Goal: Task Accomplishment & Management: Use online tool/utility

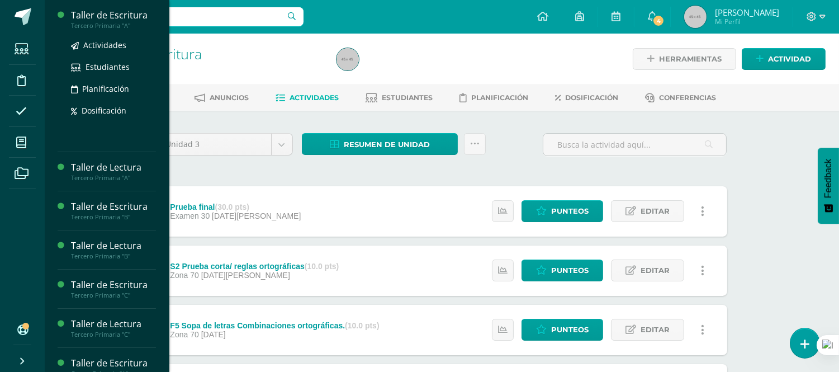
click at [126, 15] on div "Taller de Escritura" at bounding box center [113, 15] width 85 height 13
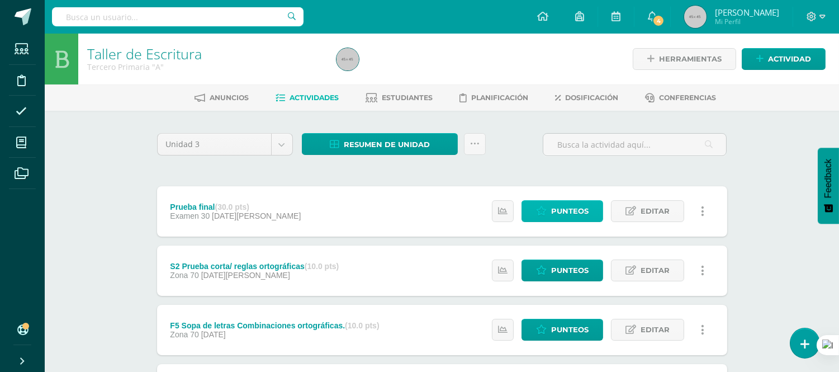
click at [578, 210] on span "Punteos" at bounding box center [569, 211] width 37 height 21
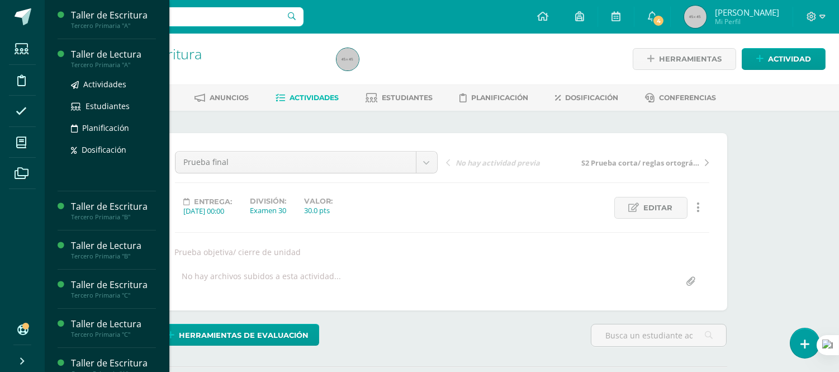
click at [115, 59] on div "Taller de Lectura" at bounding box center [113, 54] width 85 height 13
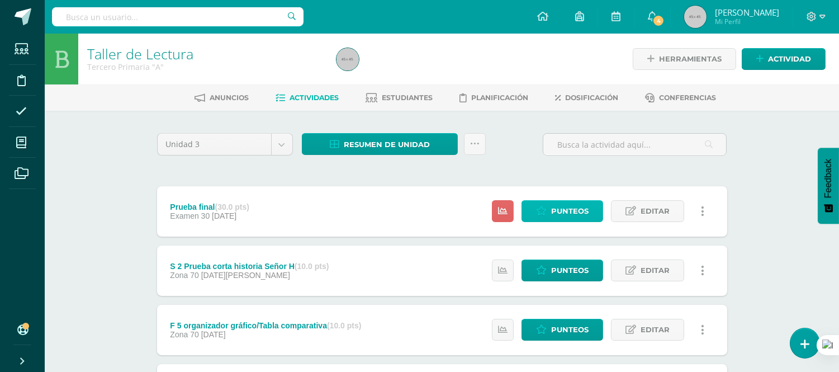
click at [572, 207] on span "Punteos" at bounding box center [569, 211] width 37 height 21
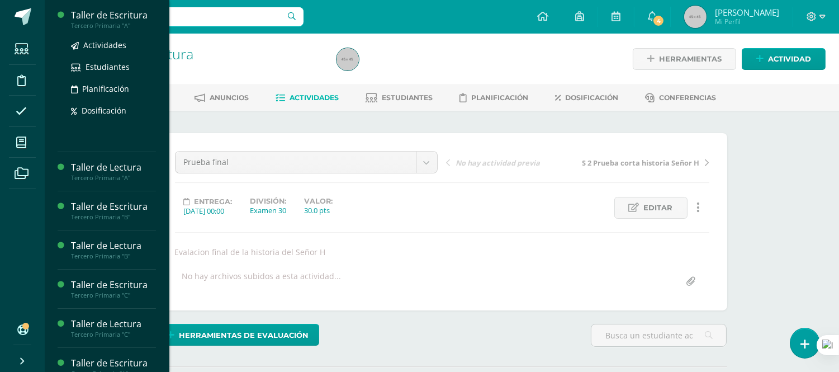
click at [115, 10] on div "Taller de Escritura" at bounding box center [113, 15] width 85 height 13
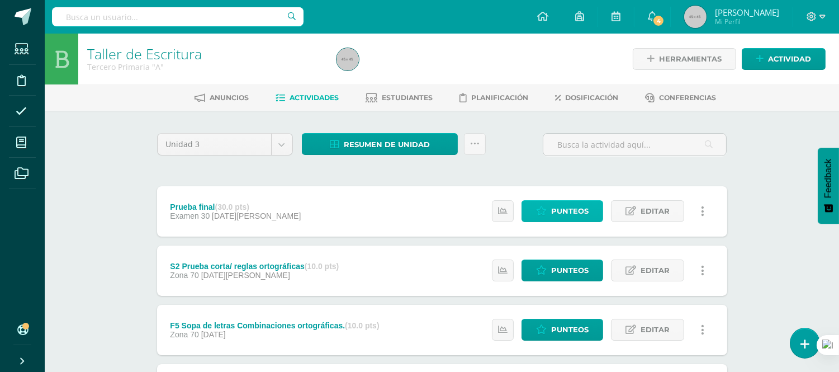
click at [567, 210] on span "Punteos" at bounding box center [569, 211] width 37 height 21
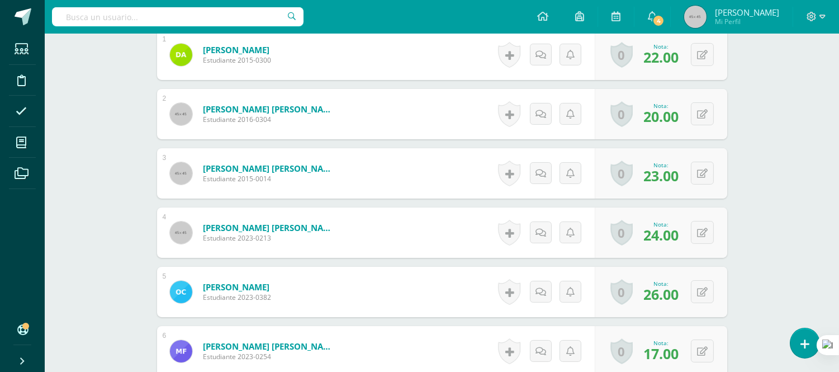
scroll to position [436, 0]
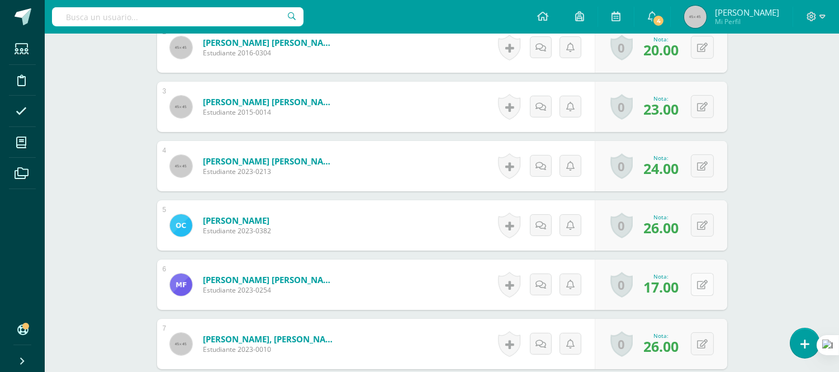
click at [701, 286] on button at bounding box center [702, 284] width 23 height 23
type input "28"
click at [448, 288] on form "[PERSON_NAME] [PERSON_NAME] Estudiante 2023-0254 Nota 28 0 [GEOGRAPHIC_DATA] Lo…" at bounding box center [441, 285] width 587 height 52
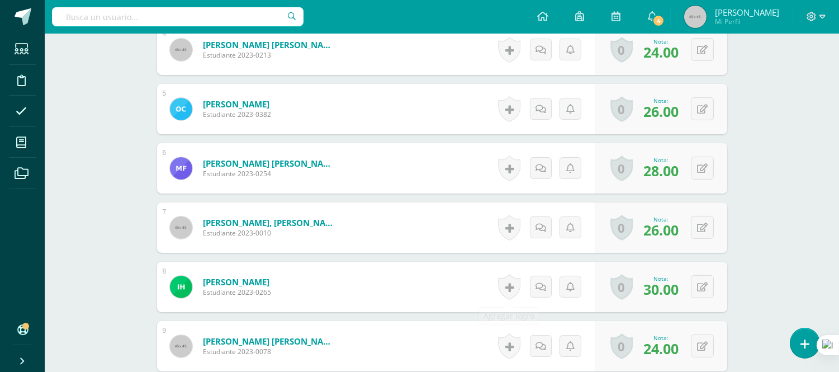
scroll to position [560, 0]
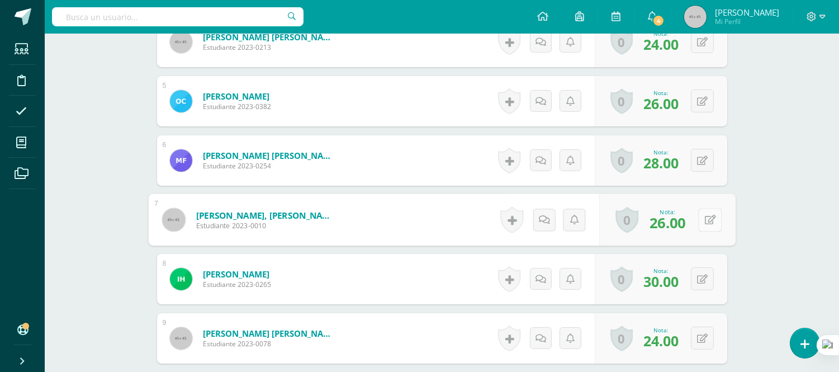
click at [700, 218] on button at bounding box center [709, 219] width 23 height 23
type input "29"
click at [439, 213] on form "[PERSON_NAME], [PERSON_NAME] Estudiante 2023-0010 Nota 29 0 [GEOGRAPHIC_DATA] L…" at bounding box center [441, 220] width 587 height 52
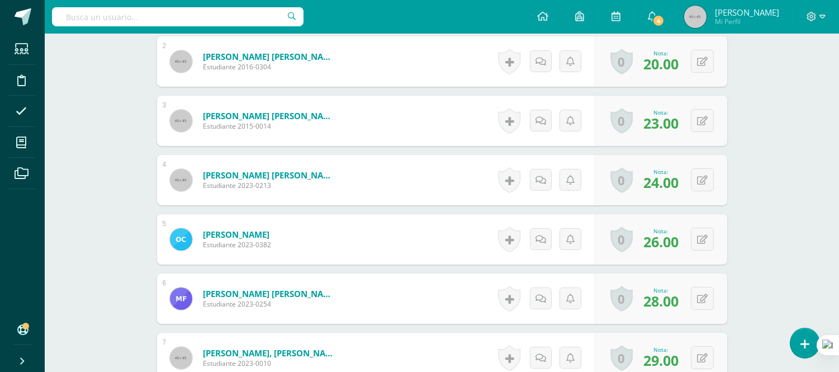
scroll to position [311, 0]
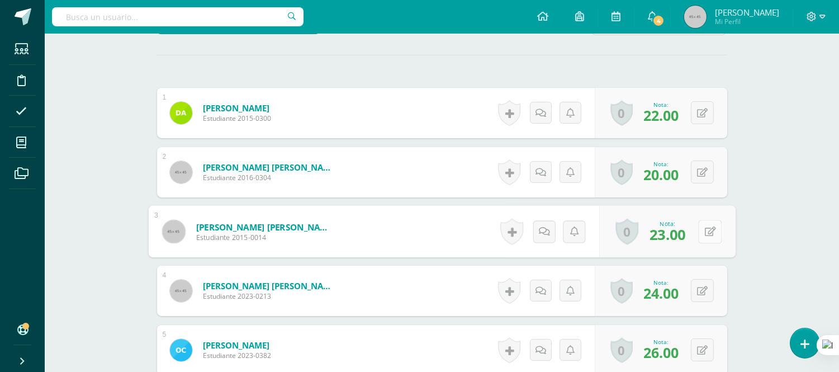
click at [698, 231] on button at bounding box center [709, 231] width 23 height 23
type input "29"
click at [419, 237] on form "[PERSON_NAME] [PERSON_NAME] Estudiante 2015-0014 Nota 29 0 [GEOGRAPHIC_DATA] Lo…" at bounding box center [442, 231] width 570 height 50
click at [704, 112] on icon at bounding box center [702, 112] width 11 height 9
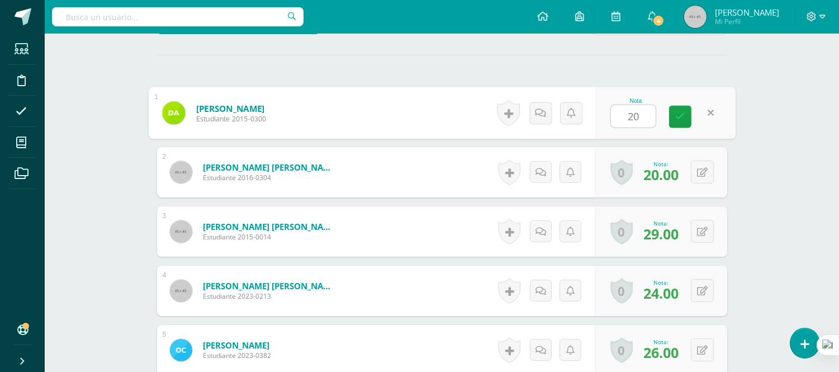
type input "20"
click at [475, 166] on form "[PERSON_NAME] [PERSON_NAME] Estudiante 2016-0304 Nota 20.00 0 [GEOGRAPHIC_DATA]…" at bounding box center [442, 172] width 570 height 50
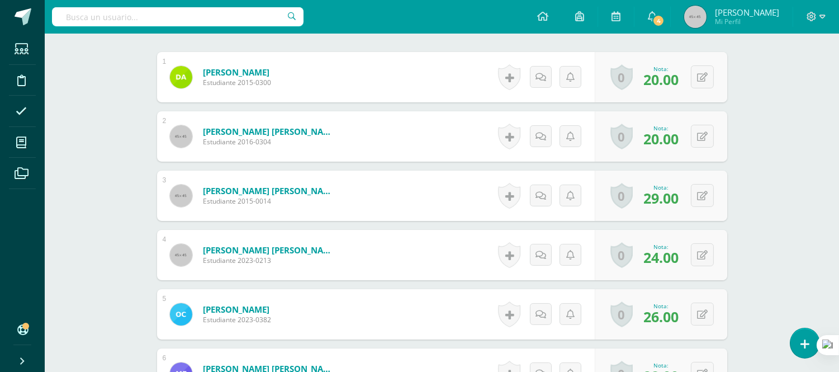
scroll to position [373, 0]
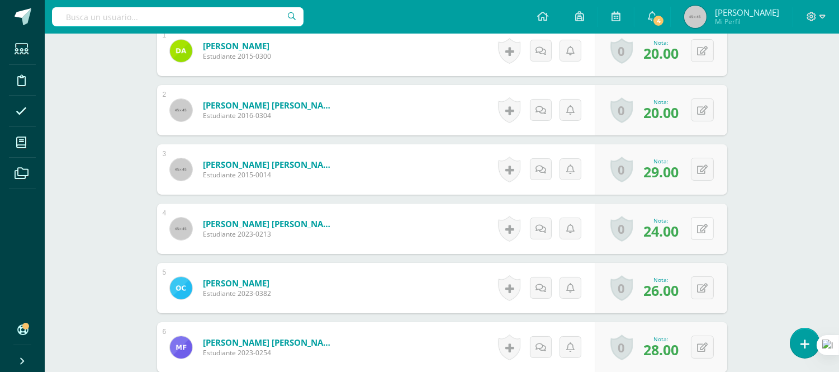
click at [702, 226] on button at bounding box center [702, 228] width 23 height 23
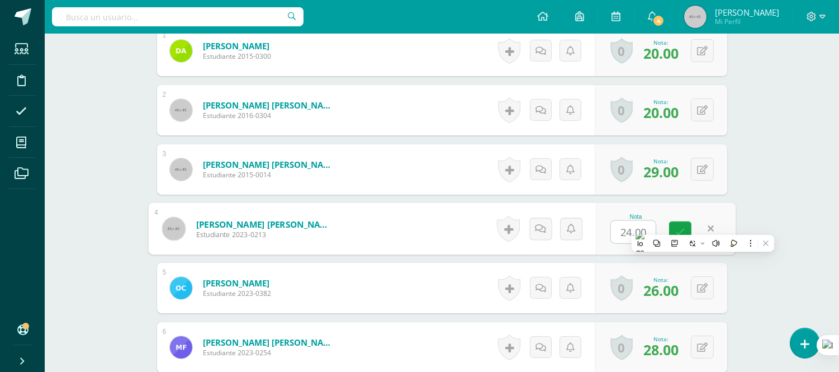
click at [434, 227] on form "[PERSON_NAME] [PERSON_NAME] Estudiante 2023-0213 Nota 24.00 0 [GEOGRAPHIC_DATA]…" at bounding box center [441, 229] width 587 height 52
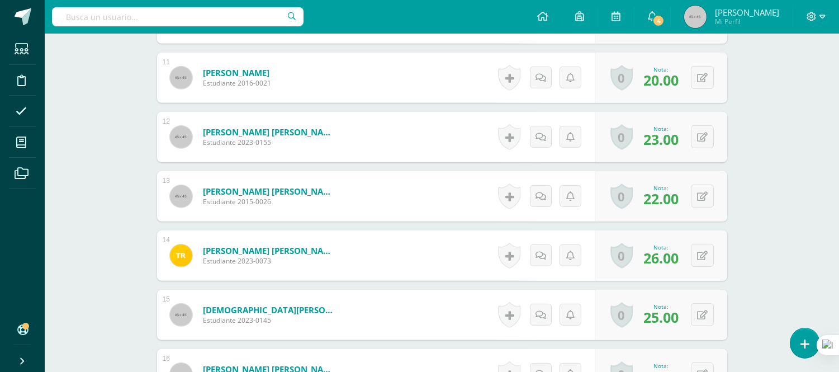
scroll to position [960, 0]
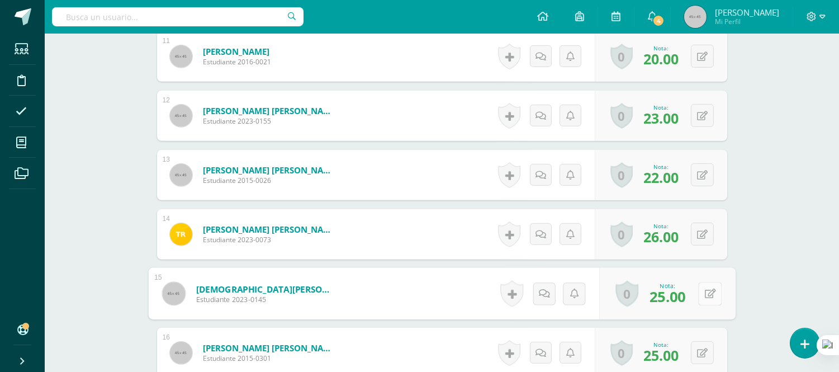
click at [706, 294] on icon at bounding box center [709, 292] width 11 height 9
type input "23"
click at [441, 289] on form "[DEMOGRAPHIC_DATA][PERSON_NAME], [PERSON_NAME] Estudiante 2023-0145 Nota 23 0 […" at bounding box center [441, 294] width 587 height 52
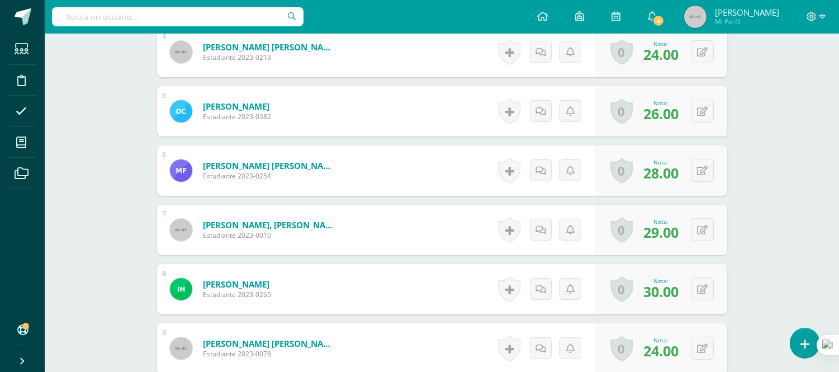
scroll to position [401, 0]
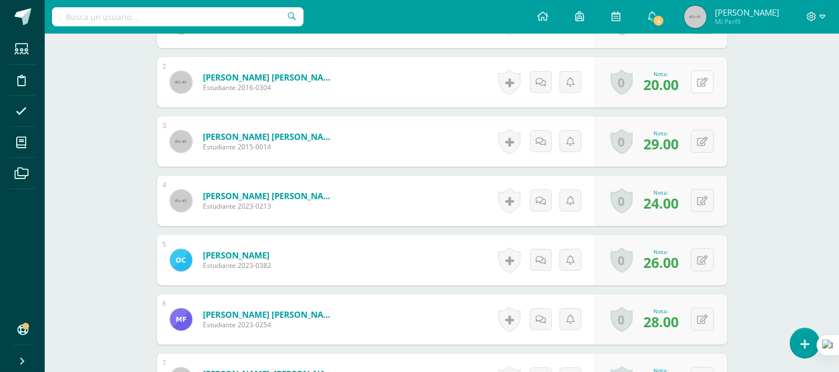
click at [704, 81] on icon at bounding box center [702, 82] width 11 height 9
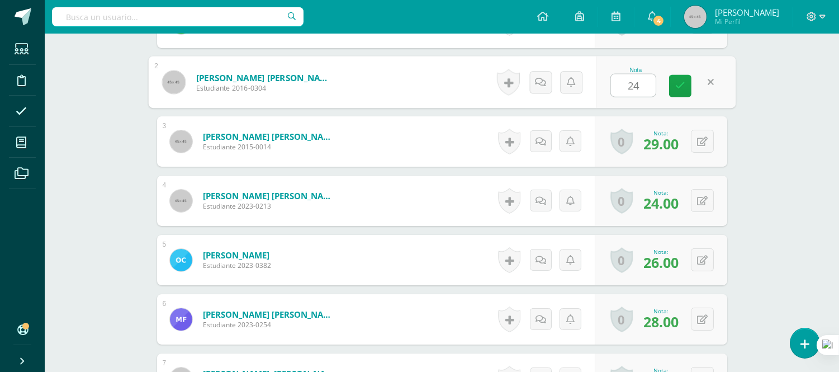
type input "24"
click at [454, 138] on form "[PERSON_NAME] [PERSON_NAME] Estudiante 2015-0014 Nota 29.00 0 [GEOGRAPHIC_DATA]…" at bounding box center [442, 141] width 570 height 50
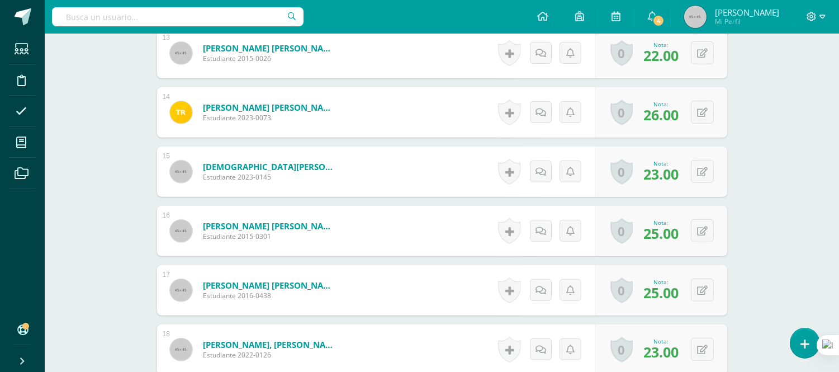
scroll to position [1084, 0]
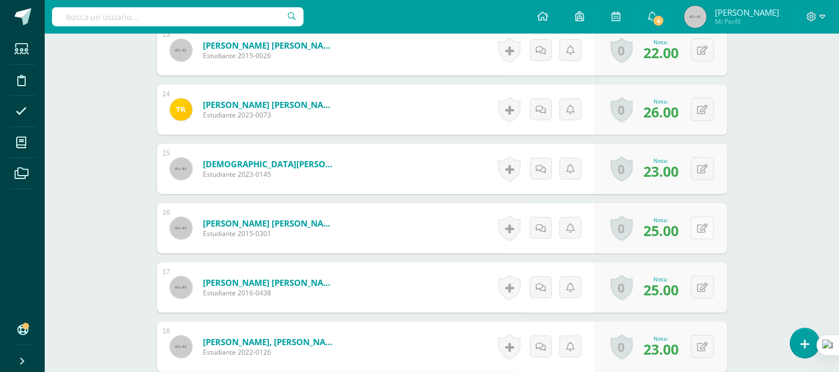
click at [697, 227] on button at bounding box center [702, 227] width 23 height 23
type input "30"
click at [472, 235] on form "[PERSON_NAME] [PERSON_NAME] Estudiante 2015-0301 Nota 30 0 [GEOGRAPHIC_DATA] Lo…" at bounding box center [441, 228] width 587 height 52
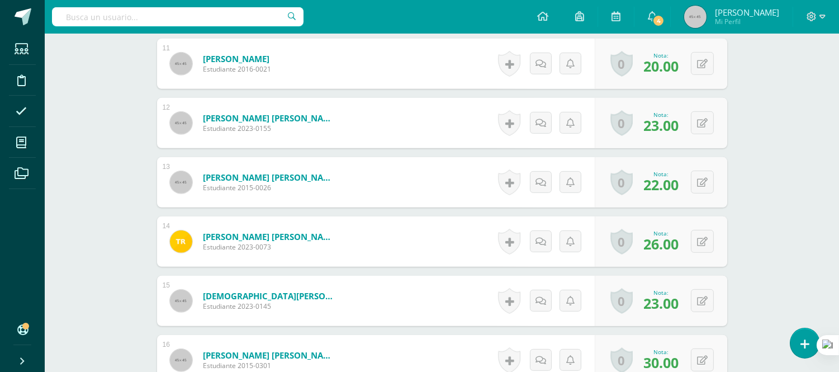
scroll to position [898, 0]
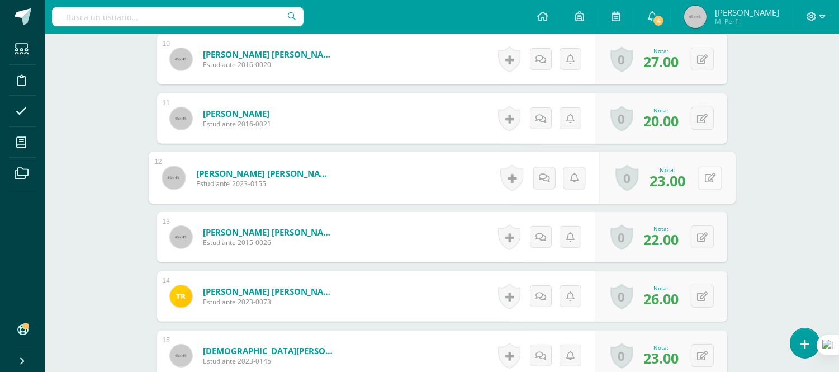
click at [706, 179] on icon at bounding box center [709, 177] width 11 height 9
type input "30"
click at [460, 182] on form "[PERSON_NAME] [PERSON_NAME] Estudiante 2023-0155 Nota 30 0 [GEOGRAPHIC_DATA] Lo…" at bounding box center [442, 178] width 570 height 50
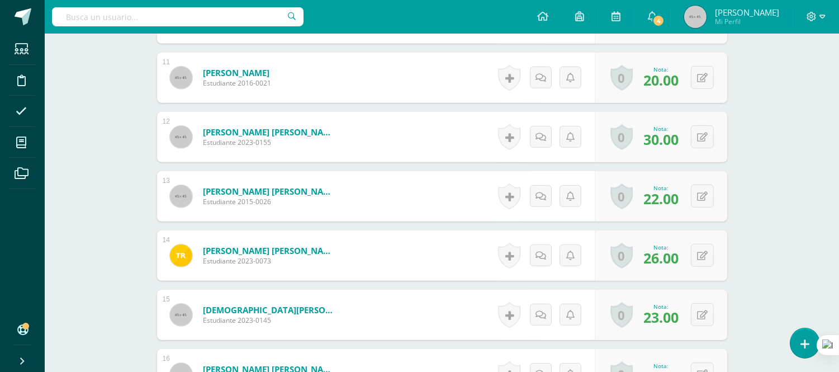
scroll to position [960, 0]
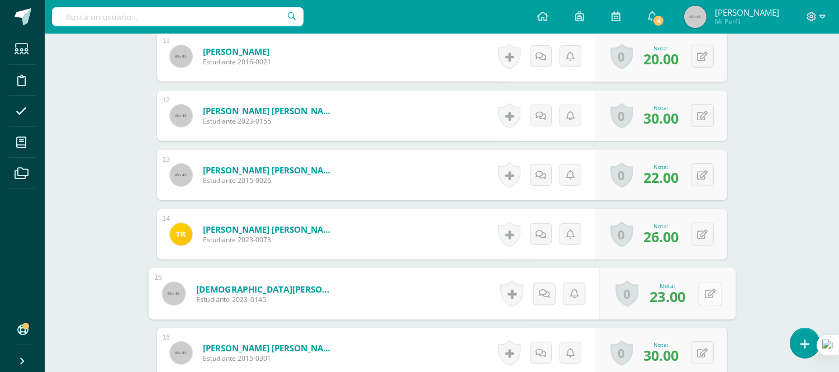
click at [702, 294] on button at bounding box center [709, 293] width 23 height 23
type input "29"
drag, startPoint x: 428, startPoint y: 293, endPoint x: 429, endPoint y: 274, distance: 18.5
click at [428, 293] on form "[DEMOGRAPHIC_DATA][PERSON_NAME], [PERSON_NAME] Estudiante 2023-0145 Nota 29 0 […" at bounding box center [442, 293] width 570 height 50
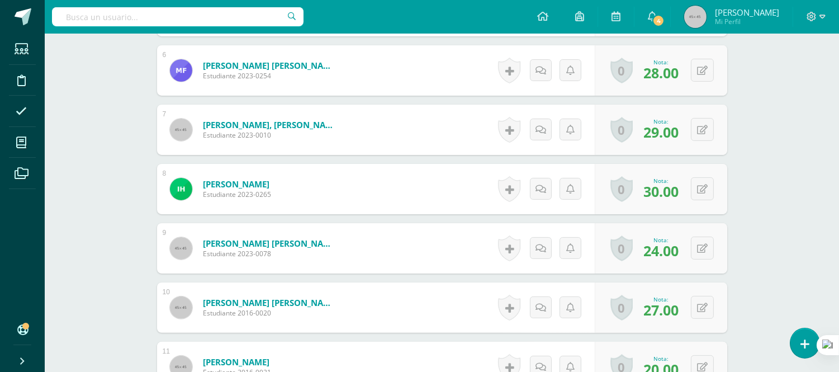
scroll to position [712, 0]
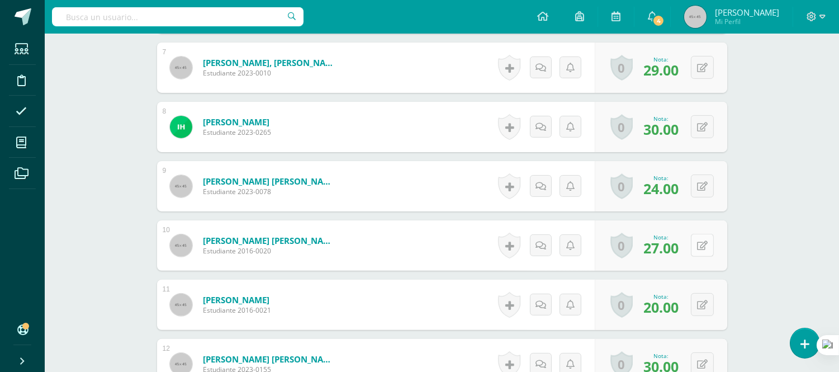
click at [704, 247] on icon at bounding box center [702, 245] width 11 height 9
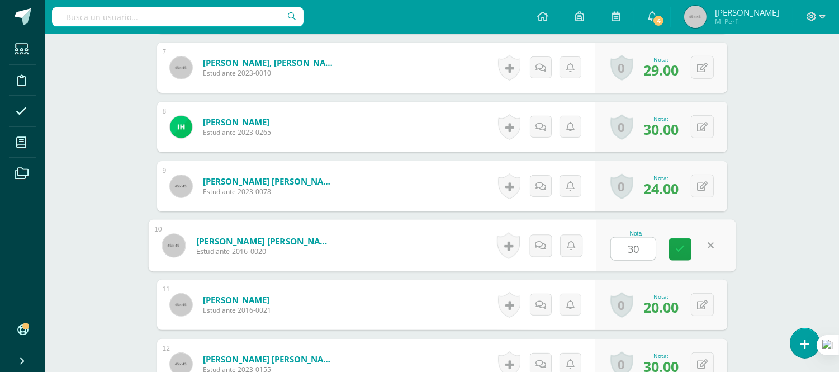
type input "30"
click at [410, 192] on form "[PERSON_NAME] [PERSON_NAME] Estudiante 2023-0078 Nota 24.00 0 [GEOGRAPHIC_DATA]…" at bounding box center [442, 186] width 570 height 50
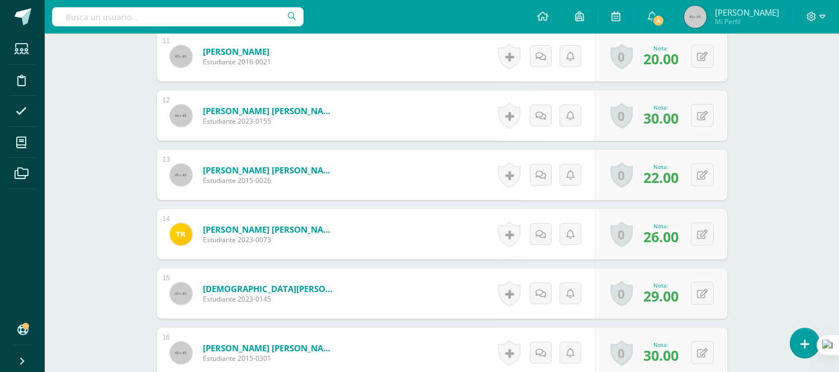
scroll to position [898, 0]
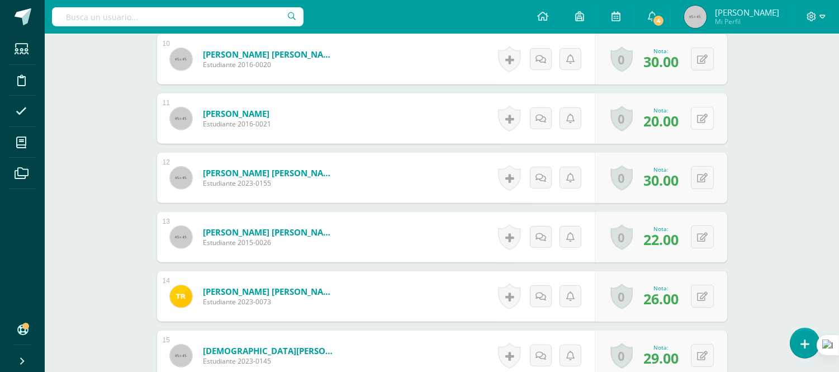
click at [705, 118] on icon at bounding box center [702, 118] width 11 height 9
type input "26"
click at [464, 184] on form "[PERSON_NAME] [PERSON_NAME] Estudiante 2023-0155 Nota 30.00 0 [GEOGRAPHIC_DATA]…" at bounding box center [442, 178] width 570 height 50
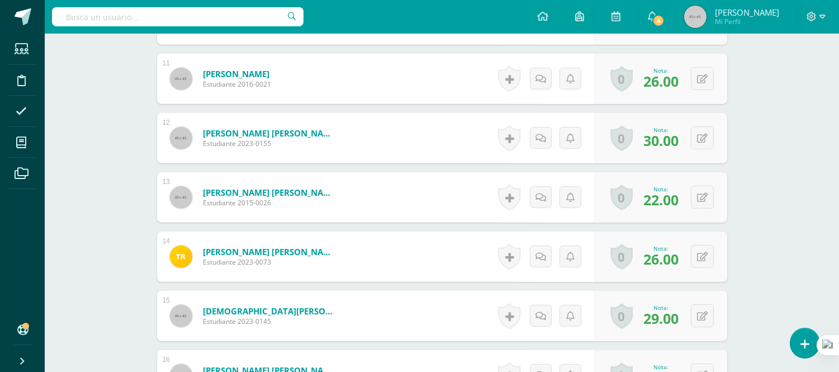
scroll to position [960, 0]
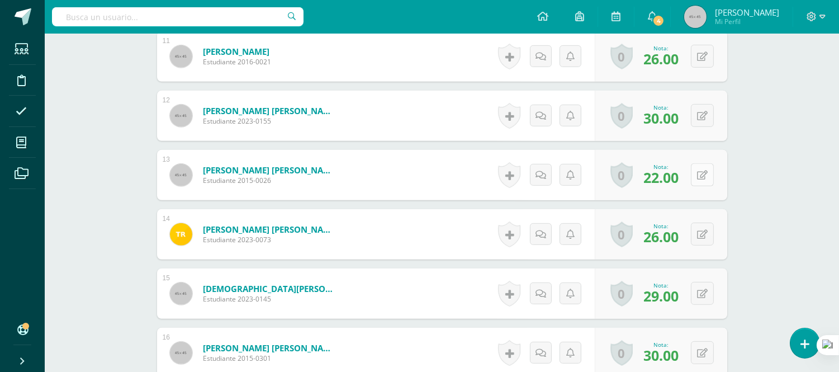
click at [703, 174] on button at bounding box center [702, 174] width 23 height 23
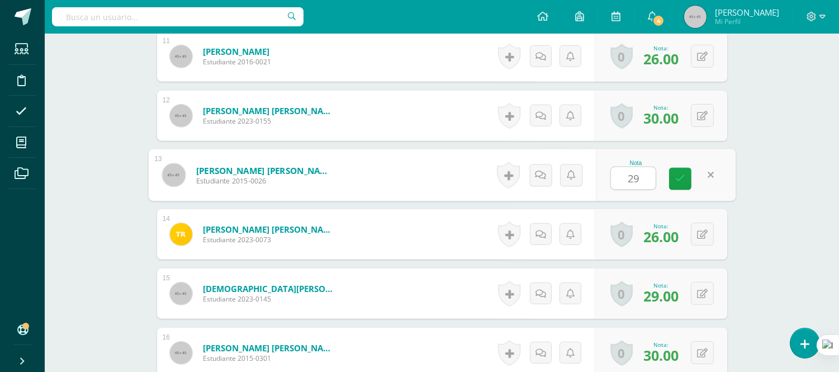
type input "29"
click at [411, 222] on form "[PERSON_NAME] [PERSON_NAME] Estudiante 2023-0073 Nota 26.00 0 [GEOGRAPHIC_DATA]…" at bounding box center [442, 234] width 570 height 50
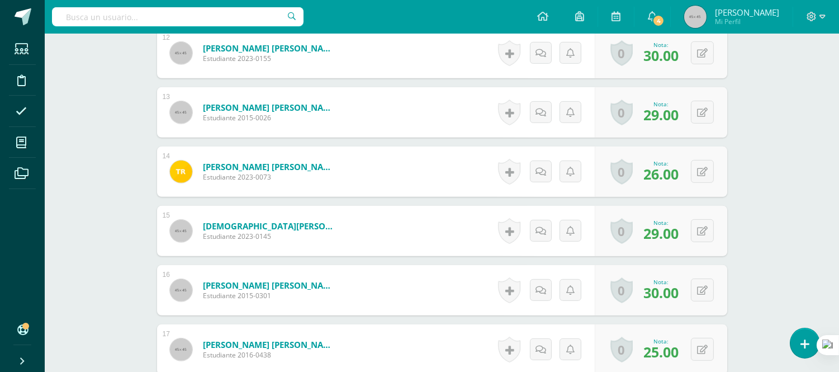
scroll to position [1084, 0]
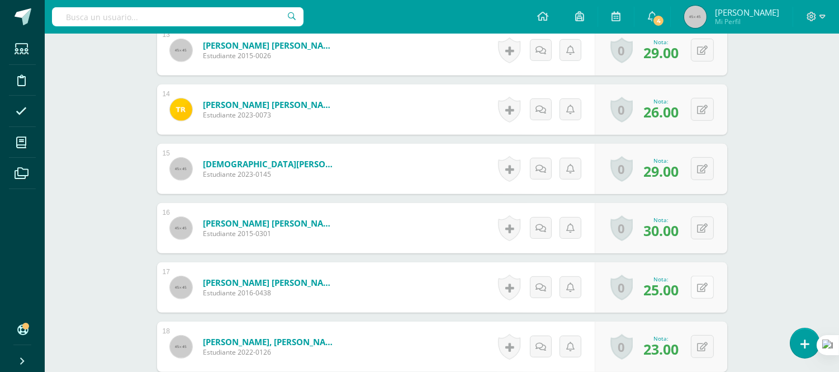
click at [702, 288] on button at bounding box center [702, 286] width 23 height 23
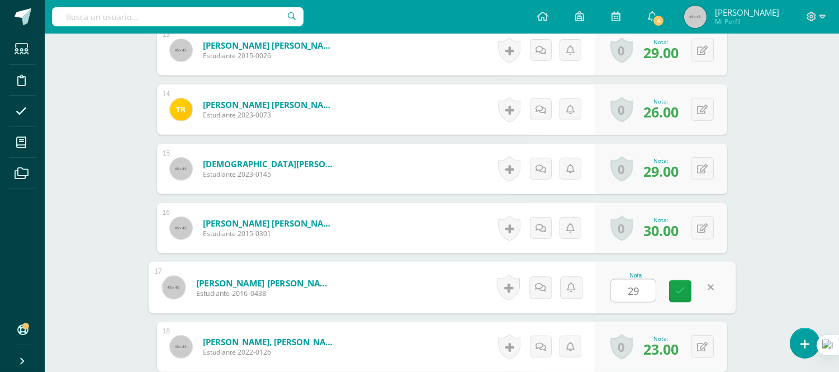
type input "29"
click at [450, 278] on form "[PERSON_NAME] [PERSON_NAME] Estudiante 2016-0438 Nota 29 0 [GEOGRAPHIC_DATA] Lo…" at bounding box center [441, 287] width 587 height 52
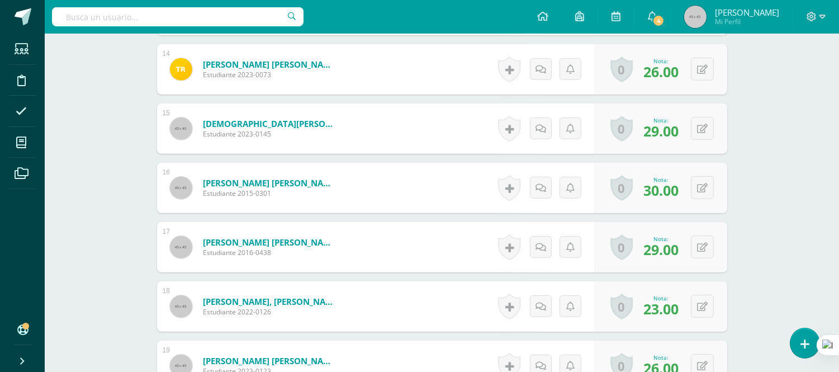
scroll to position [1208, 0]
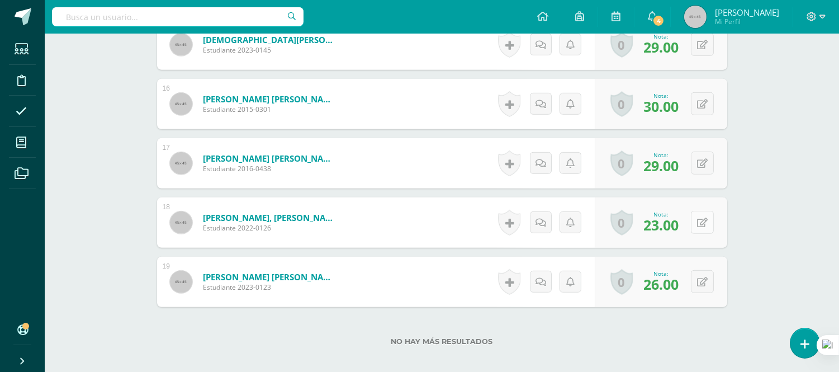
click at [702, 219] on button at bounding box center [702, 222] width 23 height 23
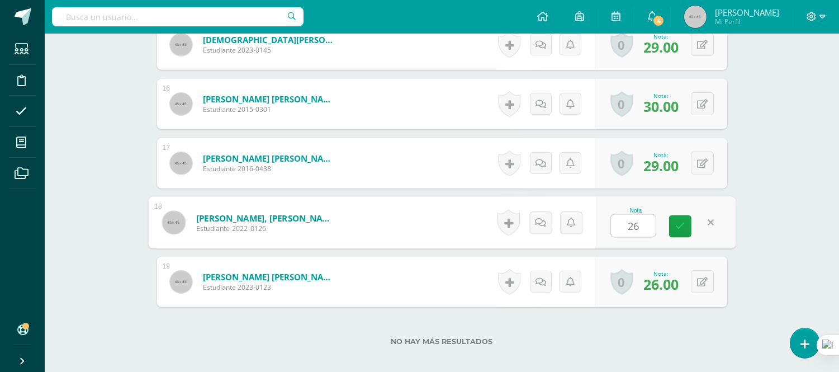
type input "26"
click at [388, 214] on form "[PERSON_NAME], [PERSON_NAME] Estudiante 2022-0126 Nota 26 0 [GEOGRAPHIC_DATA] L…" at bounding box center [442, 222] width 570 height 50
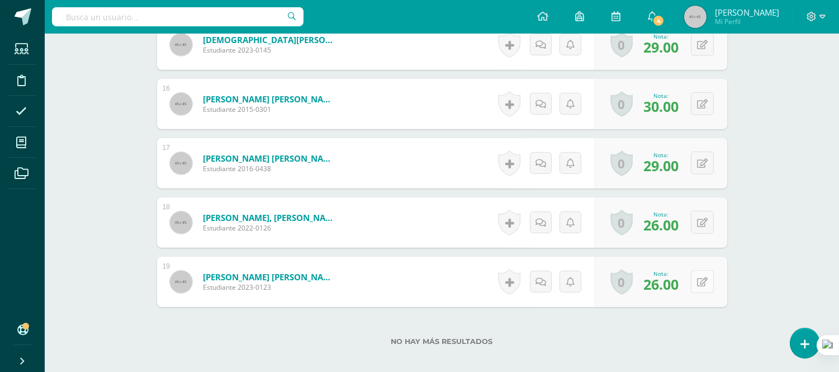
click at [703, 284] on button at bounding box center [702, 281] width 23 height 23
type input "30"
click at [427, 270] on form "[PERSON_NAME] [PERSON_NAME] Estudiante 2023-0123 Nota 30 0 [GEOGRAPHIC_DATA] Lo…" at bounding box center [442, 281] width 570 height 50
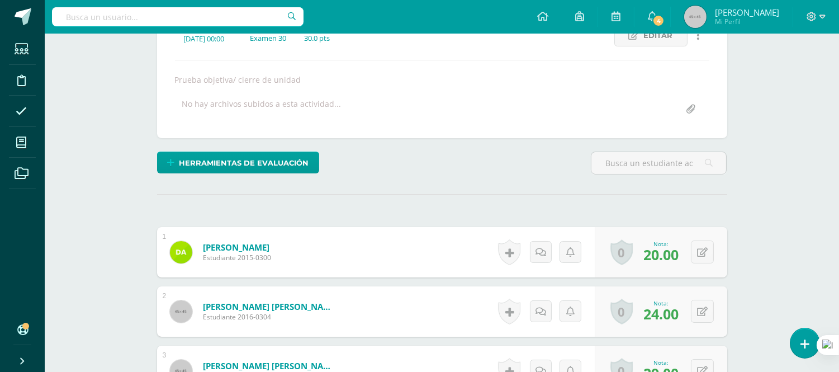
scroll to position [153, 0]
